Goal: Task Accomplishment & Management: Manage account settings

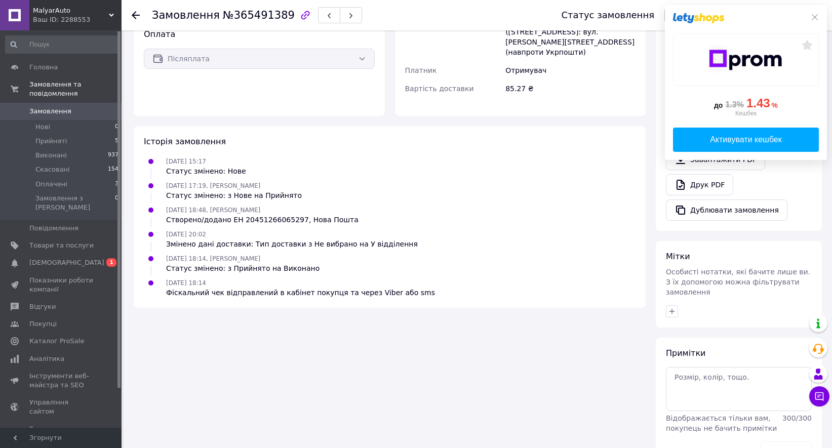
scroll to position [304, 0]
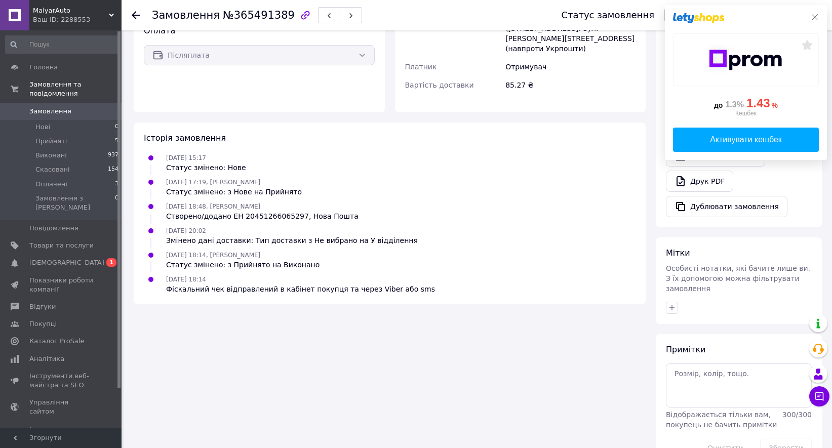
click at [813, 17] on icon at bounding box center [815, 17] width 8 height 8
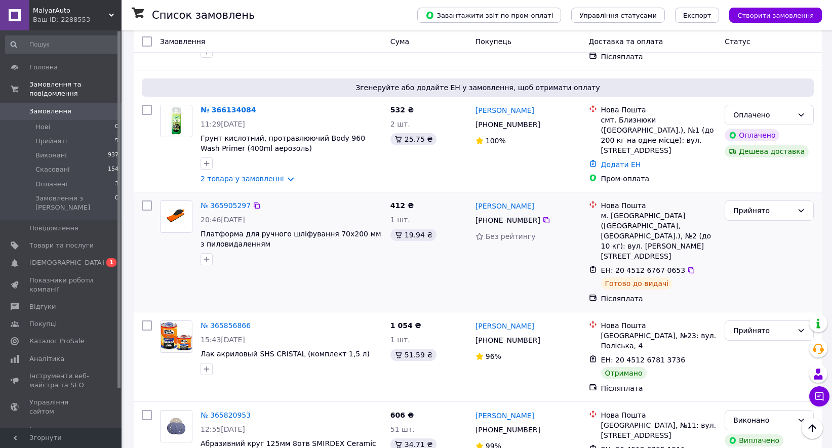
scroll to position [253, 0]
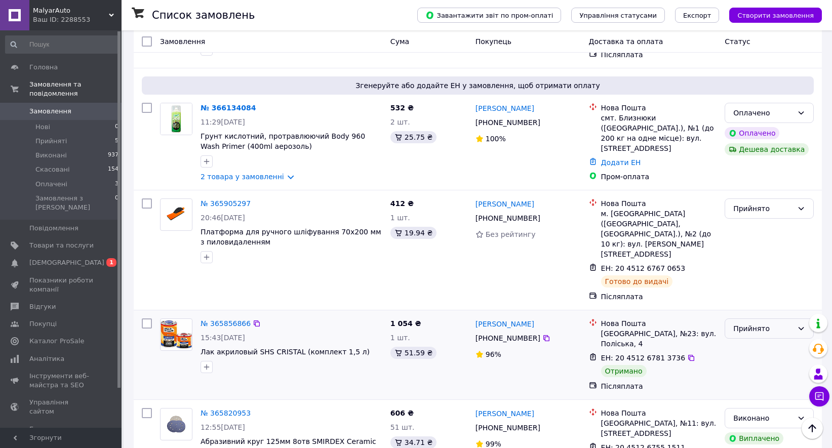
click at [776, 323] on div "Прийнято" at bounding box center [764, 328] width 60 height 11
click at [755, 306] on li "Виконано" at bounding box center [769, 310] width 88 height 18
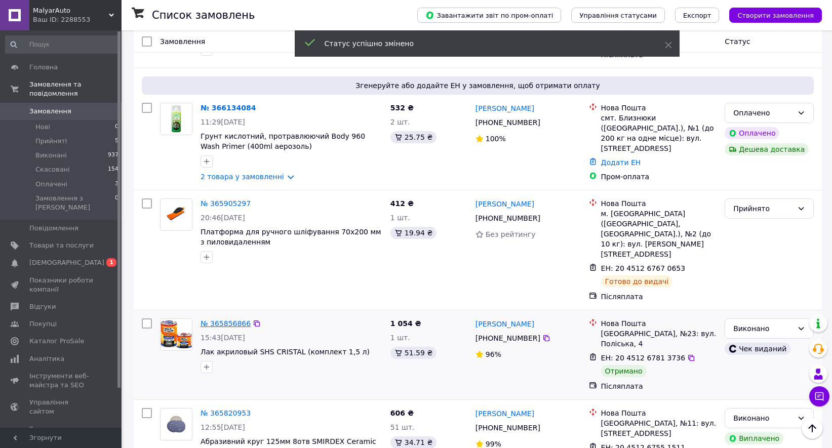
click at [219, 320] on link "№ 365856866" at bounding box center [226, 324] width 50 height 8
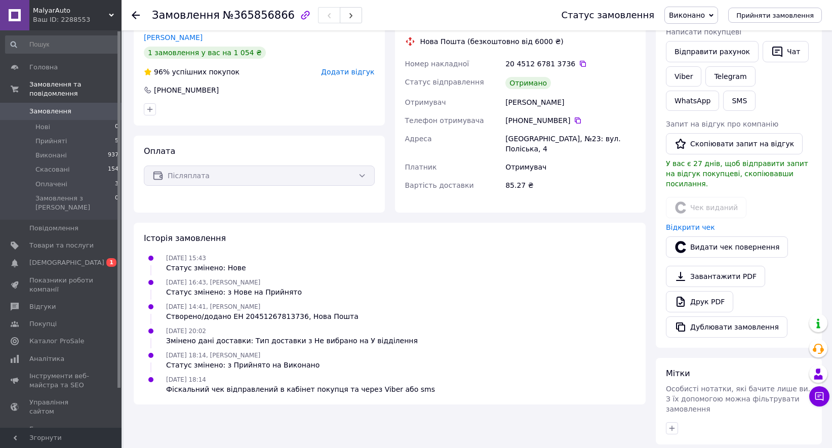
scroll to position [203, 0]
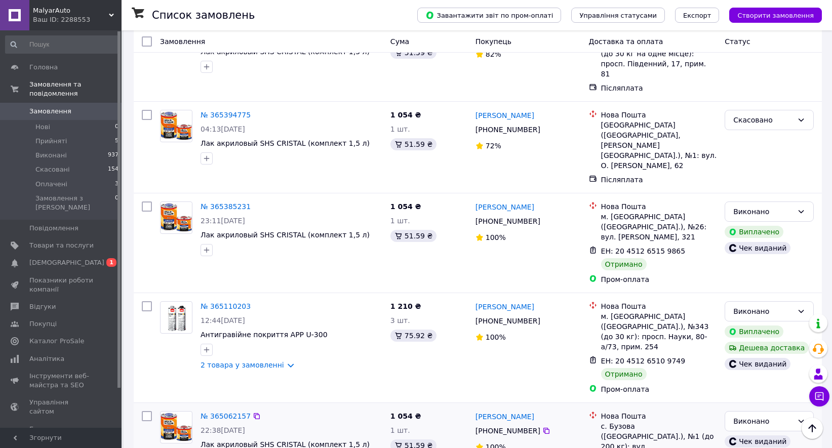
scroll to position [1064, 0]
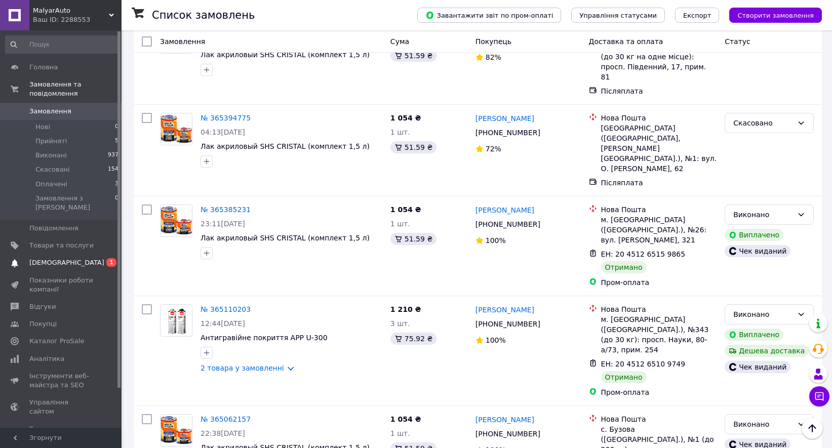
click at [67, 258] on span "[DEMOGRAPHIC_DATA]" at bounding box center [61, 262] width 64 height 9
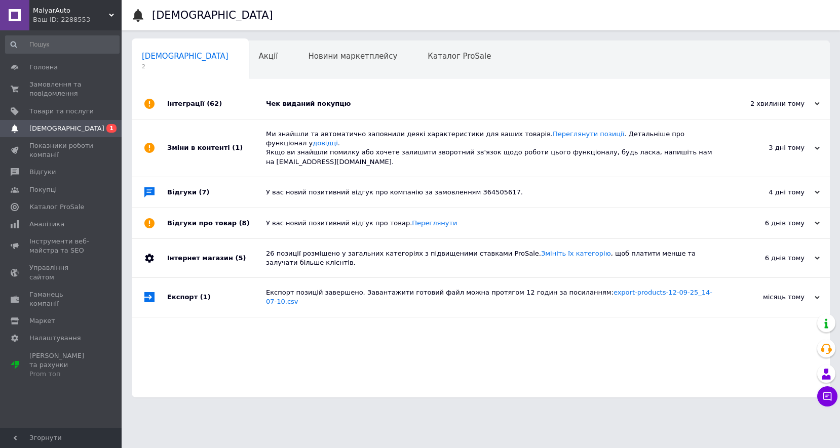
click at [299, 97] on div "Чек виданий покупцю" at bounding box center [492, 104] width 452 height 30
click at [298, 103] on div "Чек виданий покупцю" at bounding box center [492, 103] width 452 height 9
click at [303, 104] on div "Чек виданий покупцю" at bounding box center [492, 103] width 452 height 9
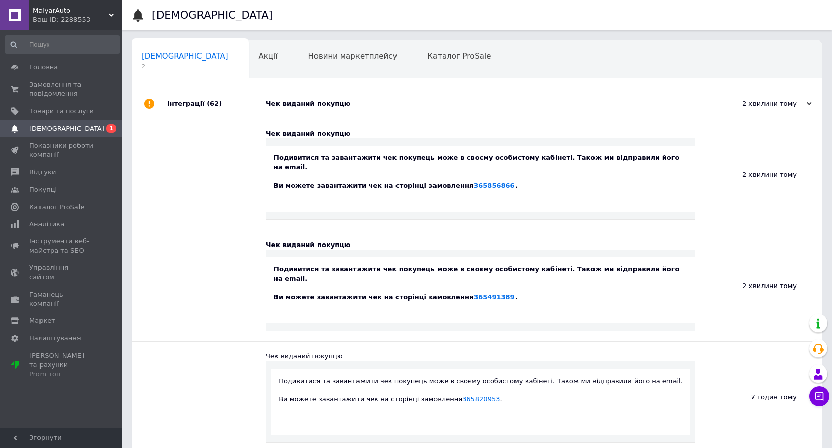
click at [318, 109] on div "Чек виданий покупцю" at bounding box center [488, 104] width 445 height 30
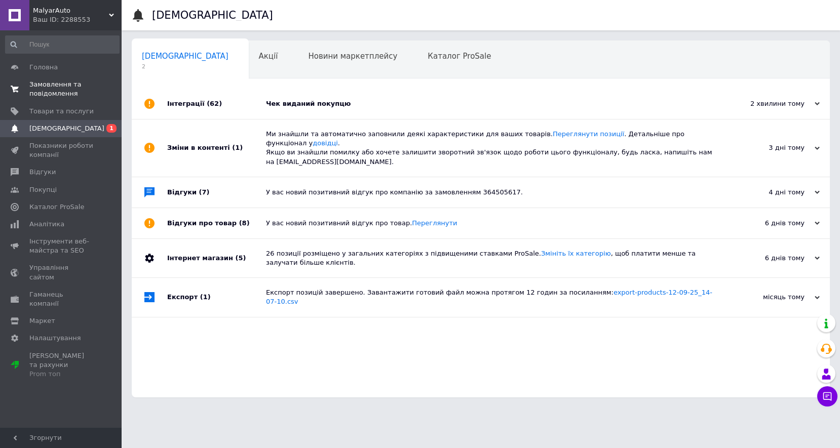
click at [62, 96] on span "Замовлення та повідомлення" at bounding box center [61, 89] width 64 height 18
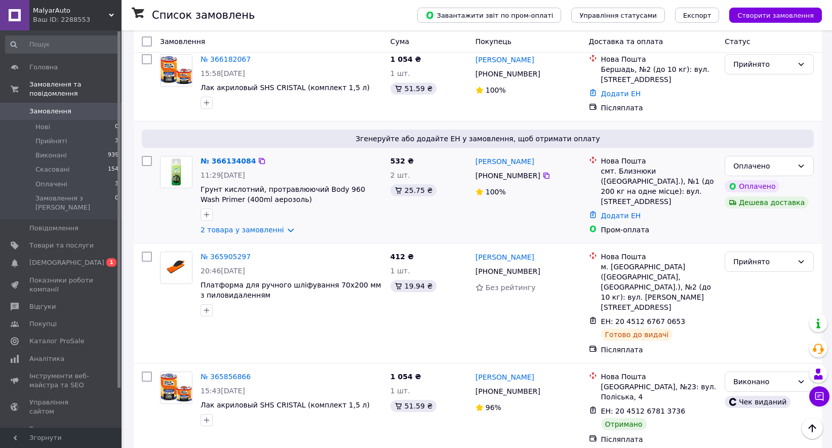
scroll to position [203, 0]
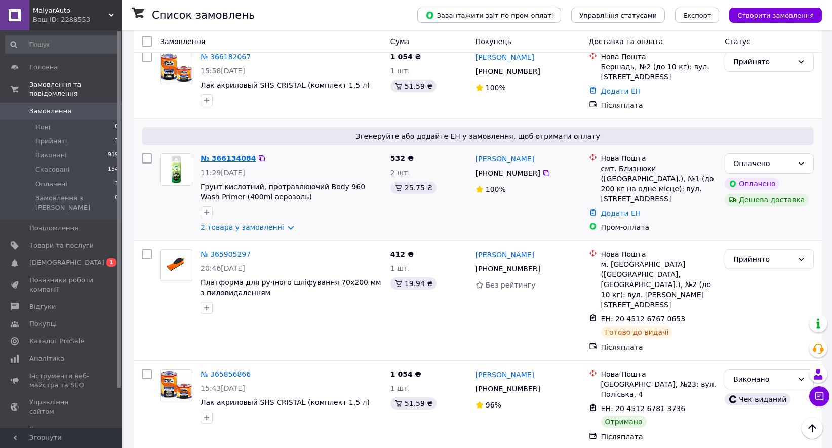
click at [225, 155] on link "№ 366134084" at bounding box center [228, 159] width 55 height 8
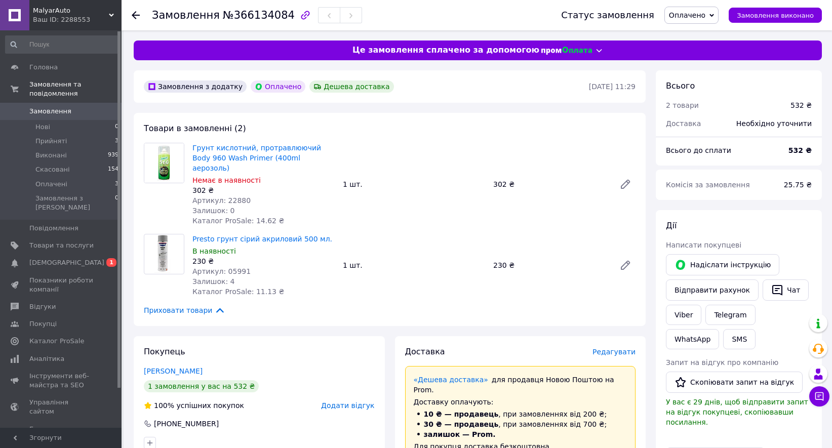
drag, startPoint x: 323, startPoint y: 269, endPoint x: 340, endPoint y: 329, distance: 62.8
click at [340, 336] on div "Покупець [PERSON_NAME] 1 замовлення у вас на 532 ₴ 100% успішних покупок Додати…" at bounding box center [259, 397] width 251 height 123
click at [40, 258] on span "[DEMOGRAPHIC_DATA]" at bounding box center [66, 262] width 75 height 9
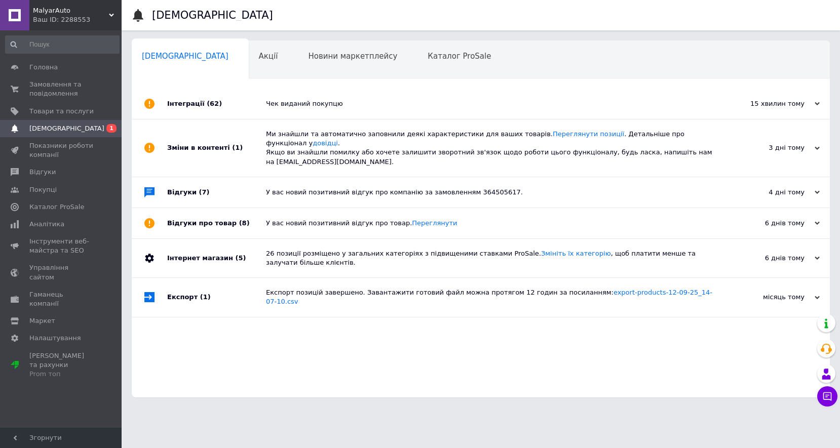
click at [59, 127] on span "[DEMOGRAPHIC_DATA]" at bounding box center [66, 128] width 75 height 9
click at [56, 89] on span "Замовлення та повідомлення" at bounding box center [61, 89] width 64 height 18
